Goal: Manage account settings

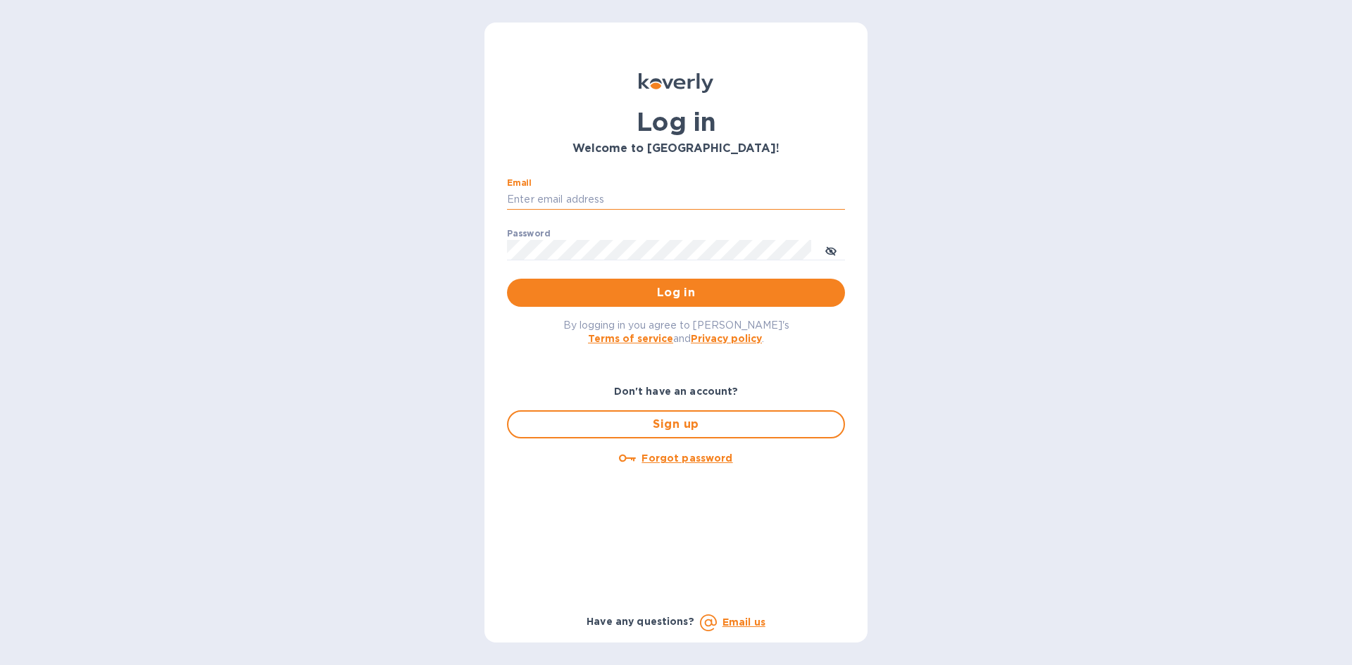
click at [582, 190] on input "Email" at bounding box center [676, 199] width 338 height 21
type input "accounting@uiscor.com"
click at [507, 279] on button "Log in" at bounding box center [676, 293] width 338 height 28
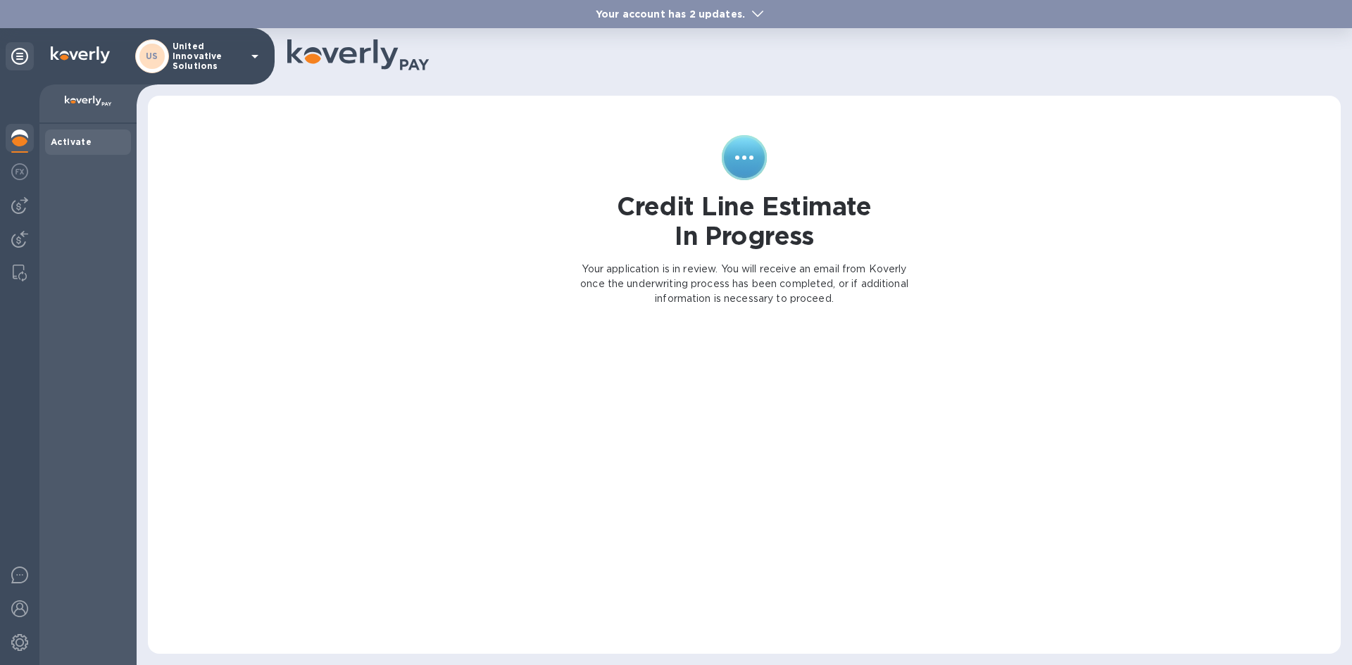
click at [738, 17] on b "Your account has 2 updates." at bounding box center [670, 13] width 149 height 11
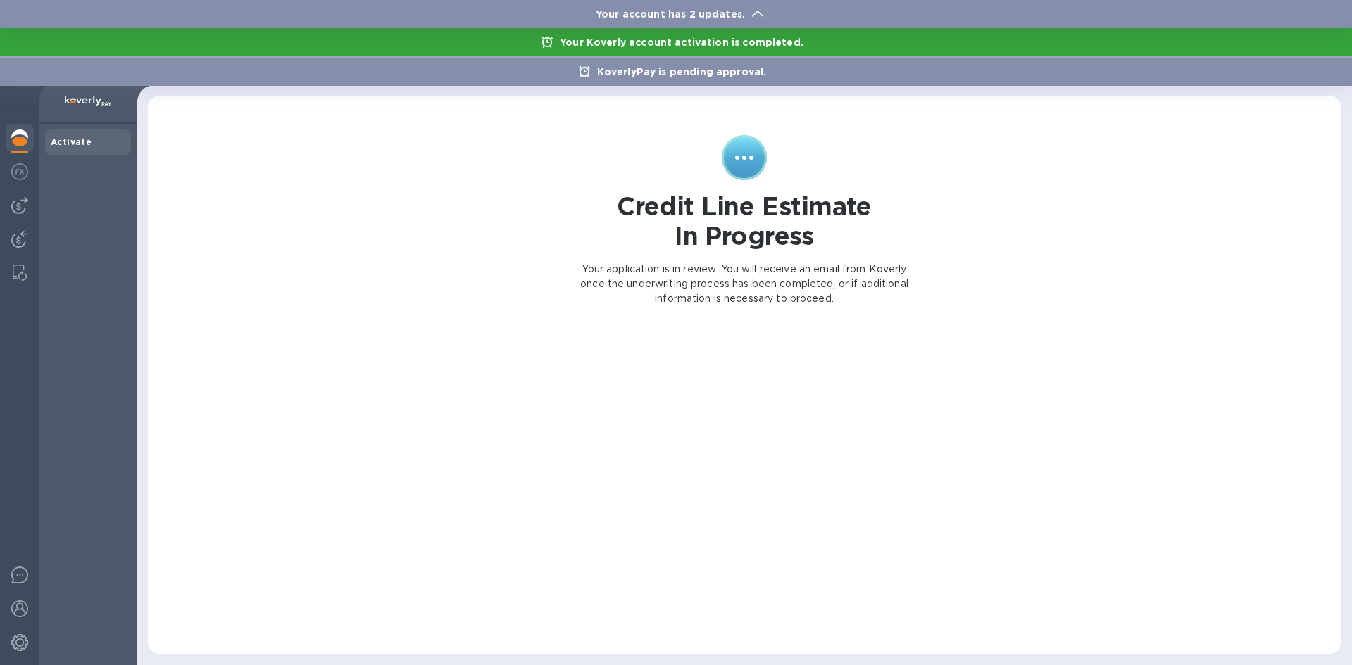
click at [543, 153] on div at bounding box center [676, 332] width 1352 height 665
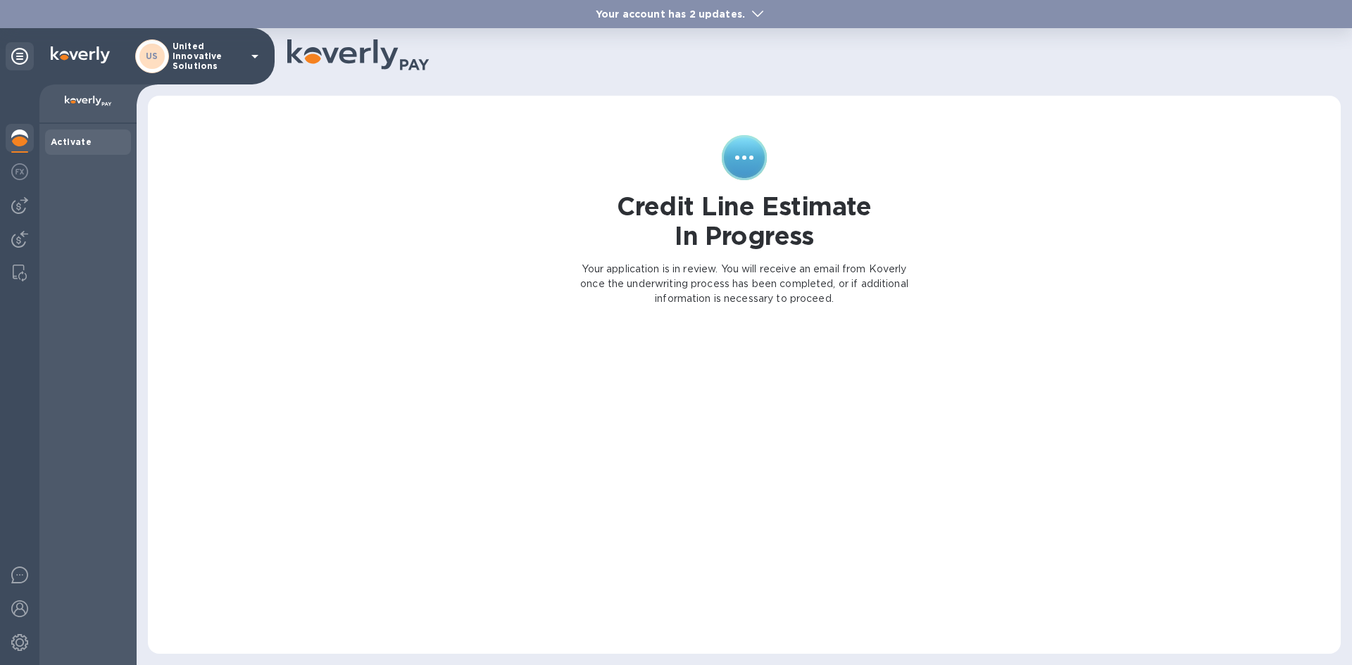
click at [235, 63] on p "United Innovative Solutions" at bounding box center [207, 57] width 70 height 30
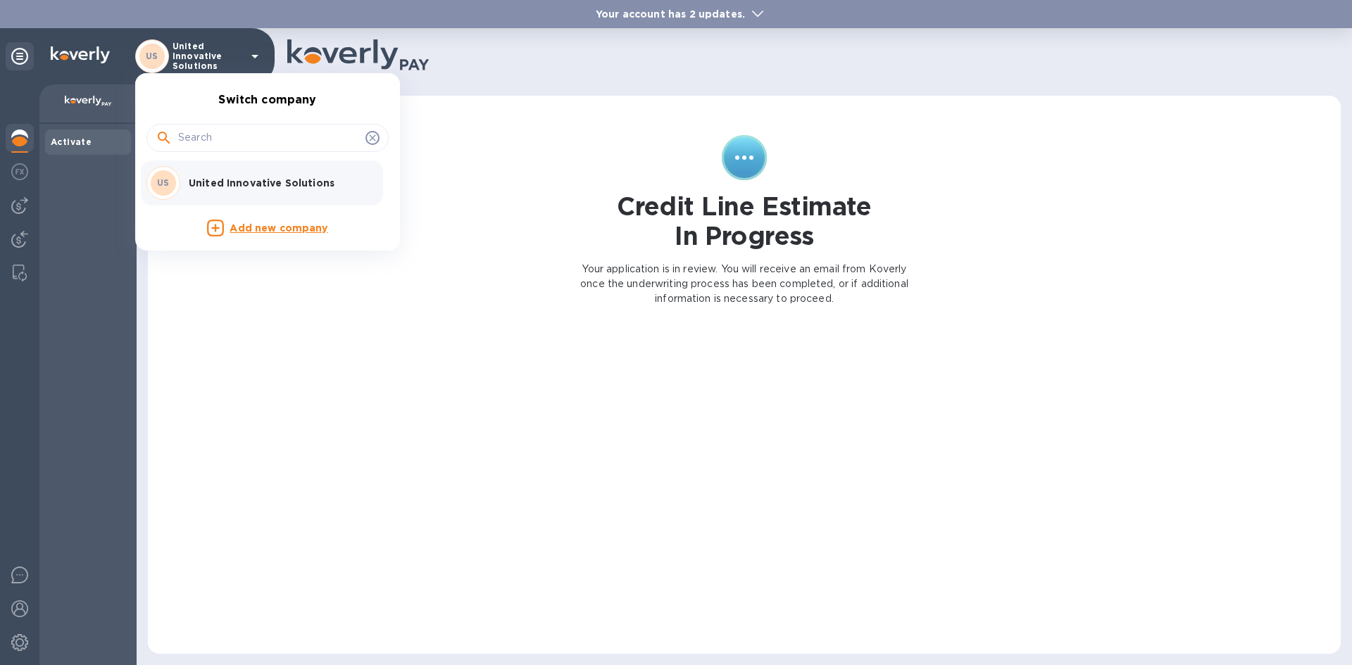
click at [245, 180] on p "United Innovative Solutions" at bounding box center [277, 183] width 177 height 14
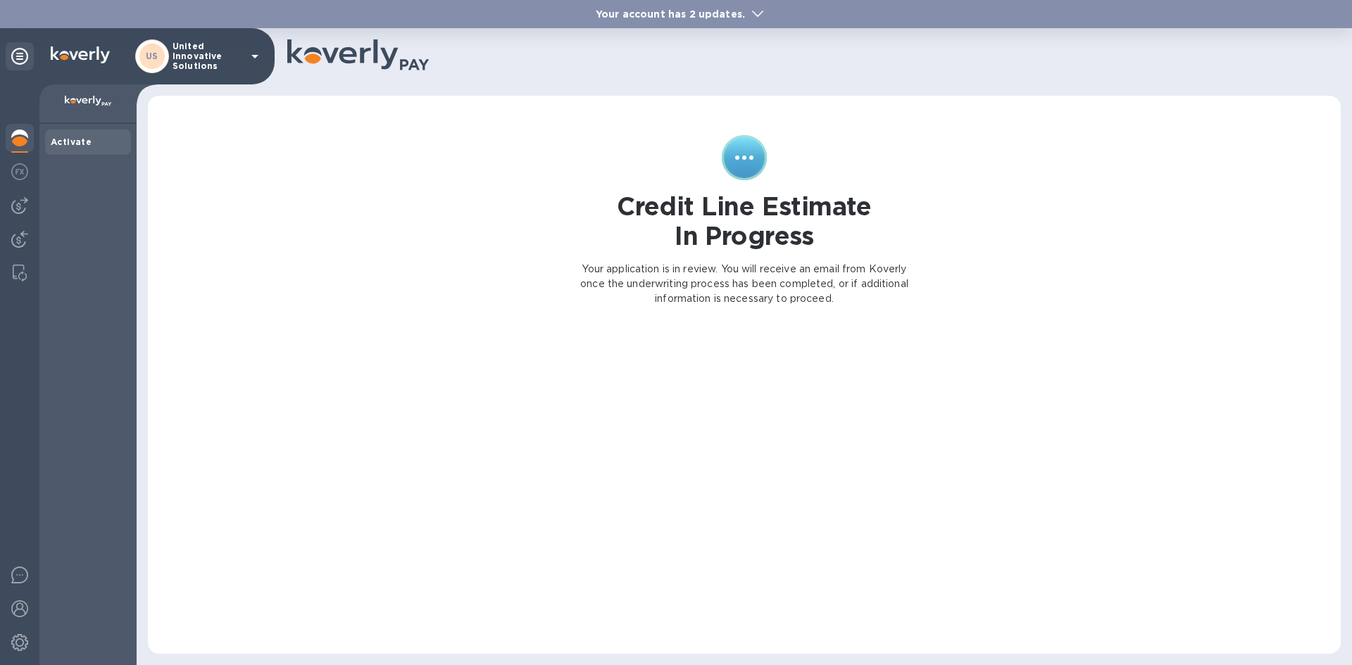
click at [234, 54] on p "United Innovative Solutions" at bounding box center [207, 57] width 70 height 30
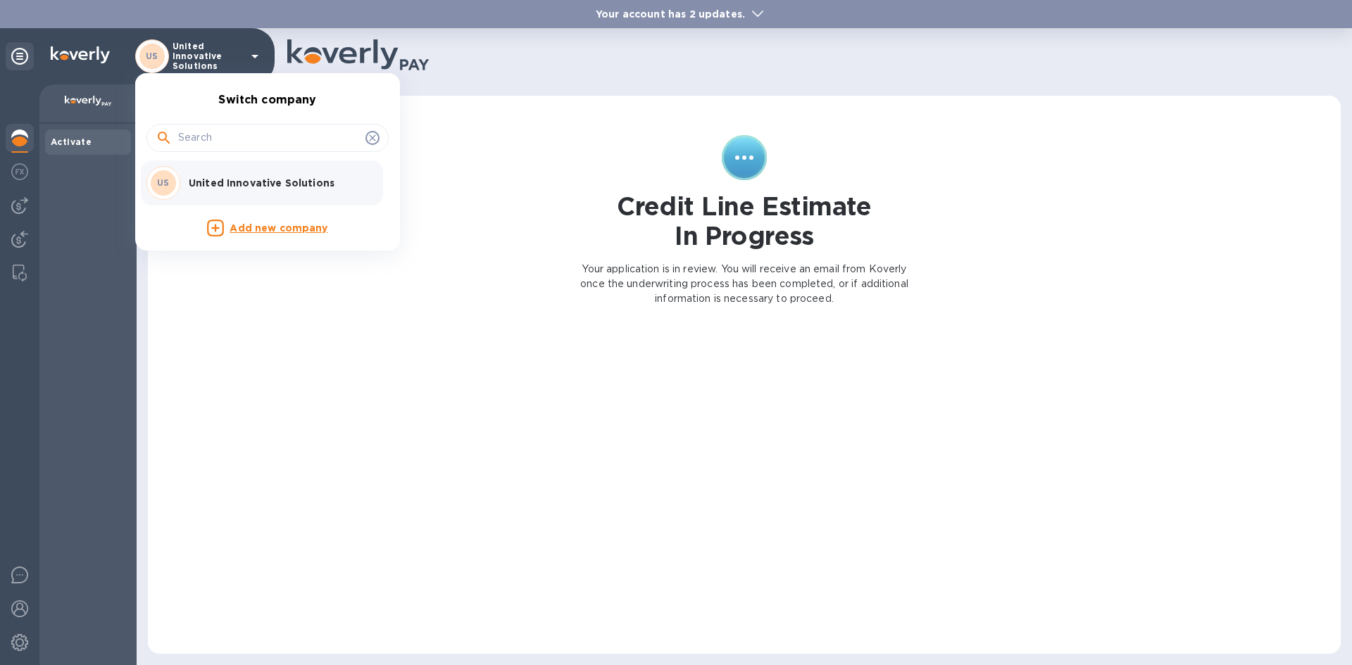
click at [18, 646] on div at bounding box center [676, 332] width 1352 height 665
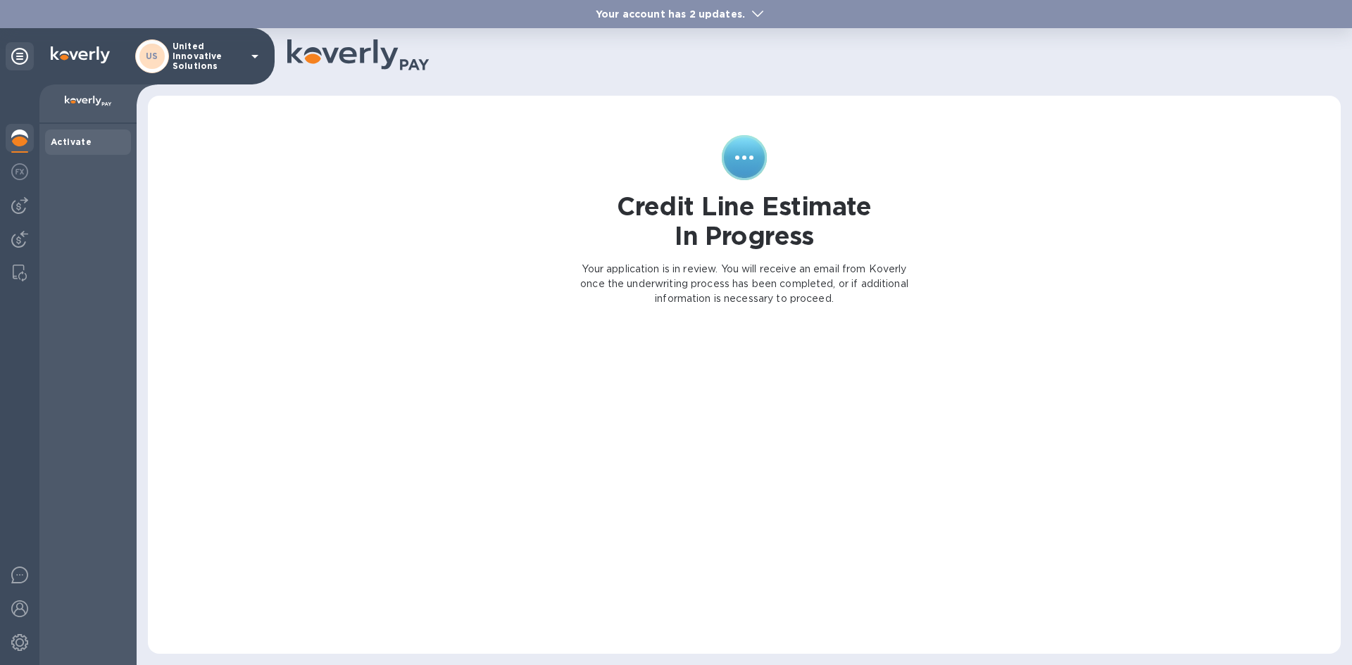
click at [18, 646] on img at bounding box center [19, 642] width 17 height 17
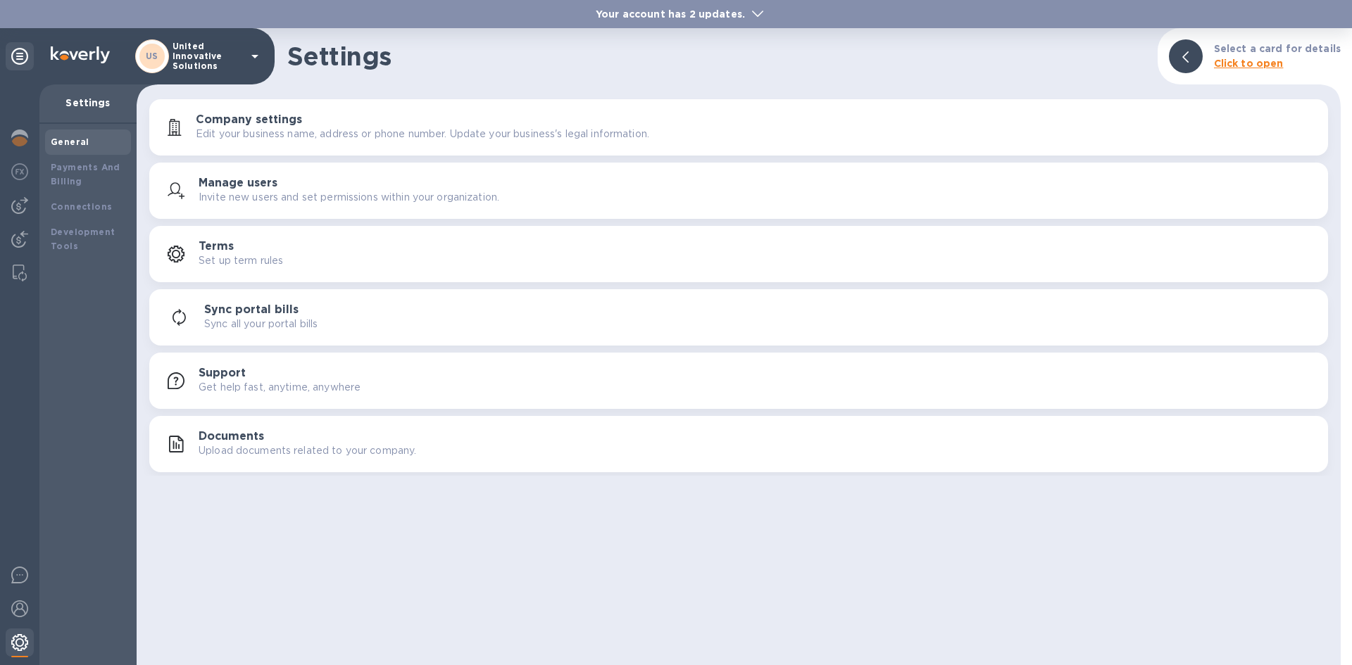
click at [14, 636] on img at bounding box center [19, 642] width 17 height 17
click at [13, 651] on div at bounding box center [20, 644] width 28 height 31
click at [1299, 535] on div "Settings Select a card for details Click to open Company settings Edit your bus…" at bounding box center [739, 346] width 1204 height 637
click at [1186, 62] on div at bounding box center [1186, 56] width 34 height 34
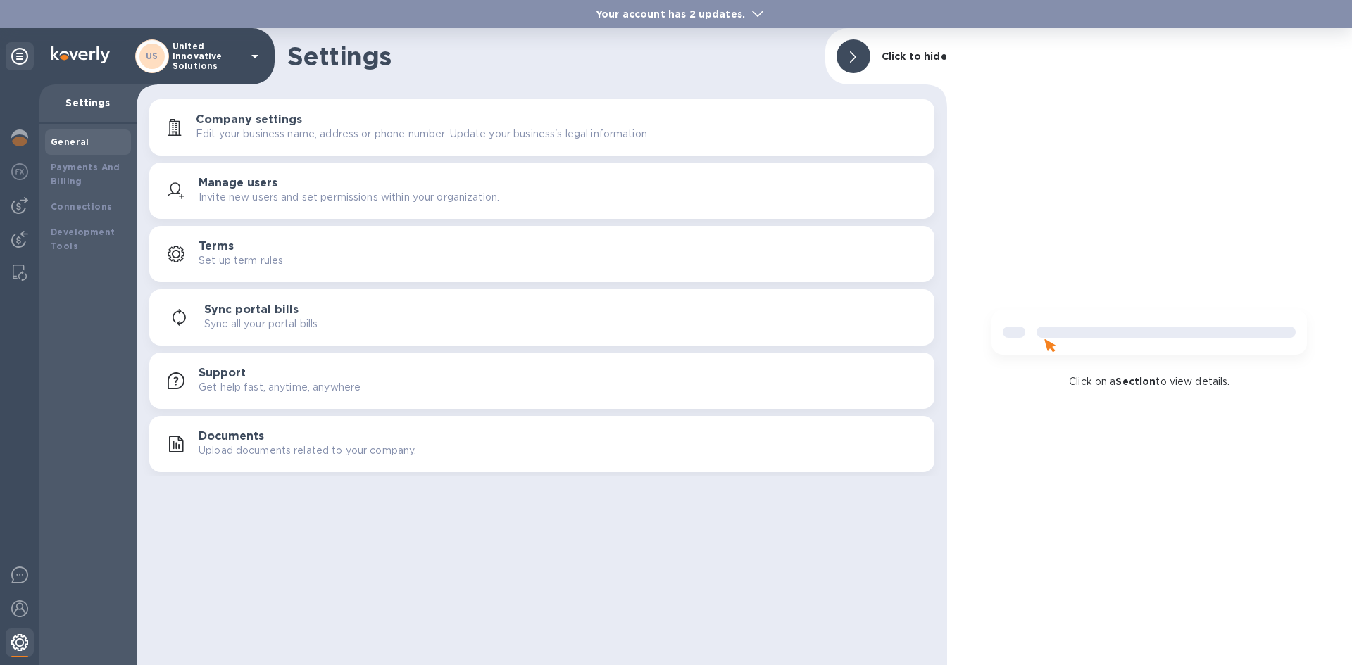
click at [30, 653] on div at bounding box center [20, 644] width 28 height 31
click at [234, 66] on p "United Innovative Solutions" at bounding box center [207, 57] width 70 height 30
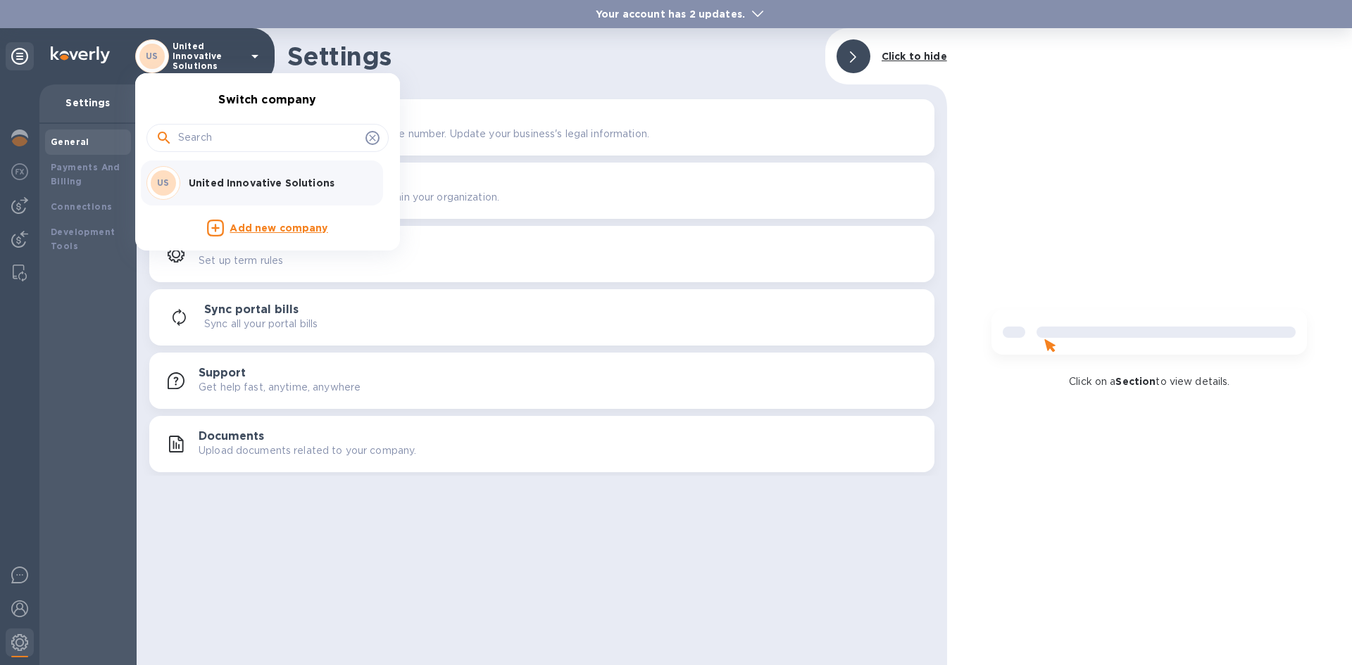
click at [62, 291] on div at bounding box center [676, 332] width 1352 height 665
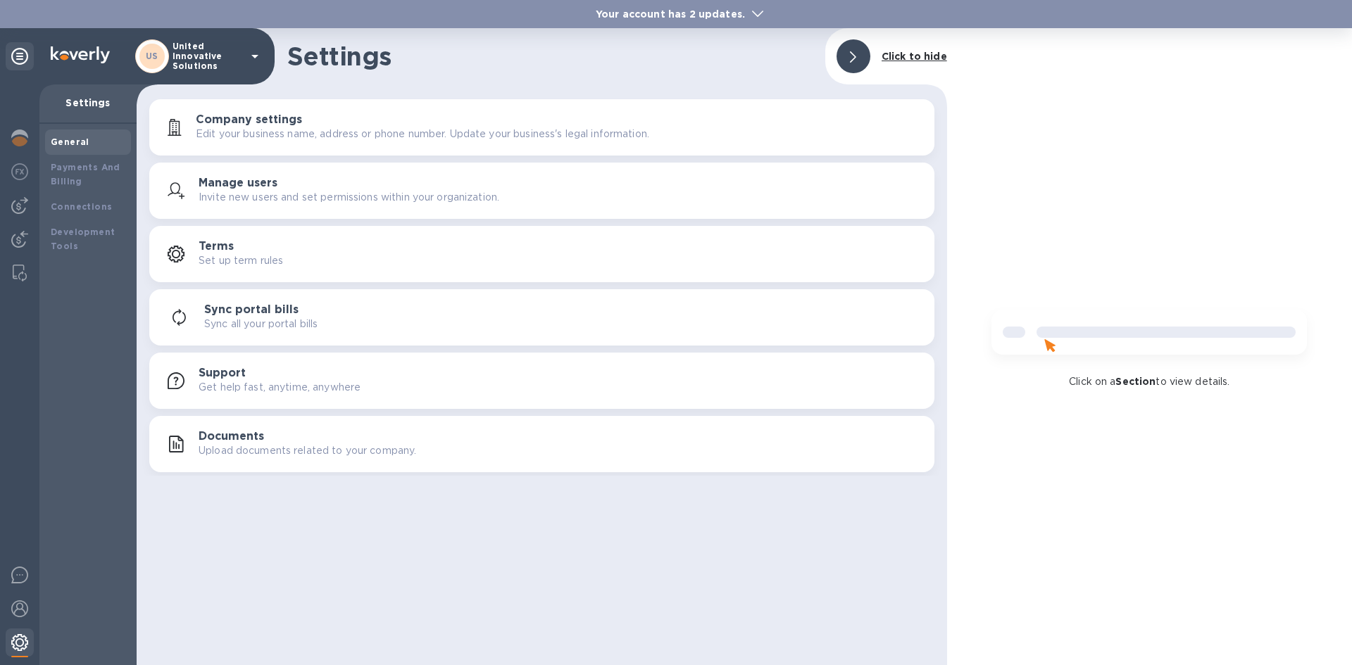
click at [25, 643] on img at bounding box center [19, 642] width 17 height 17
